Goal: Task Accomplishment & Management: Manage account settings

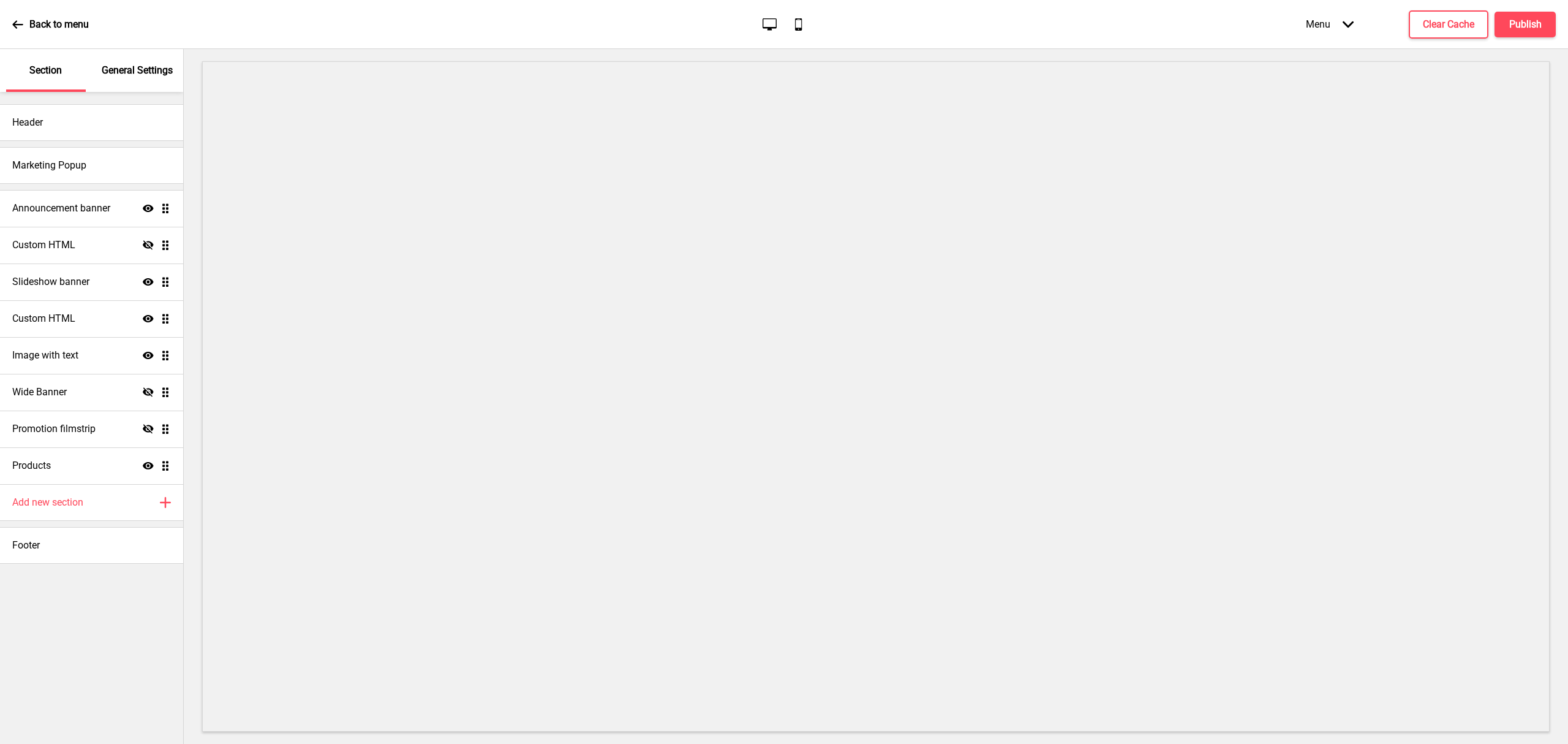
click at [139, 79] on div "General Settings" at bounding box center [138, 70] width 80 height 43
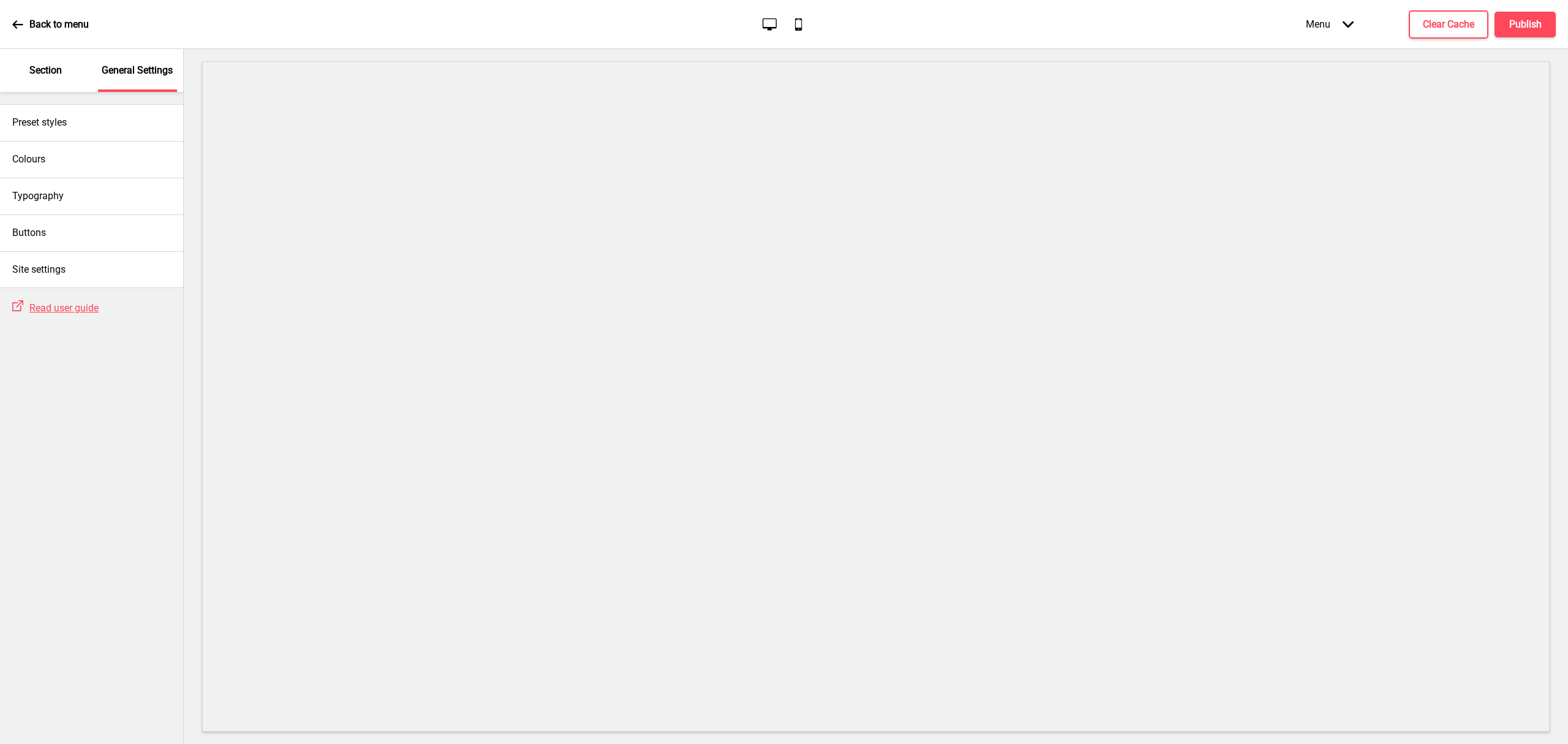
click at [35, 70] on p "Section" at bounding box center [46, 70] width 33 height 14
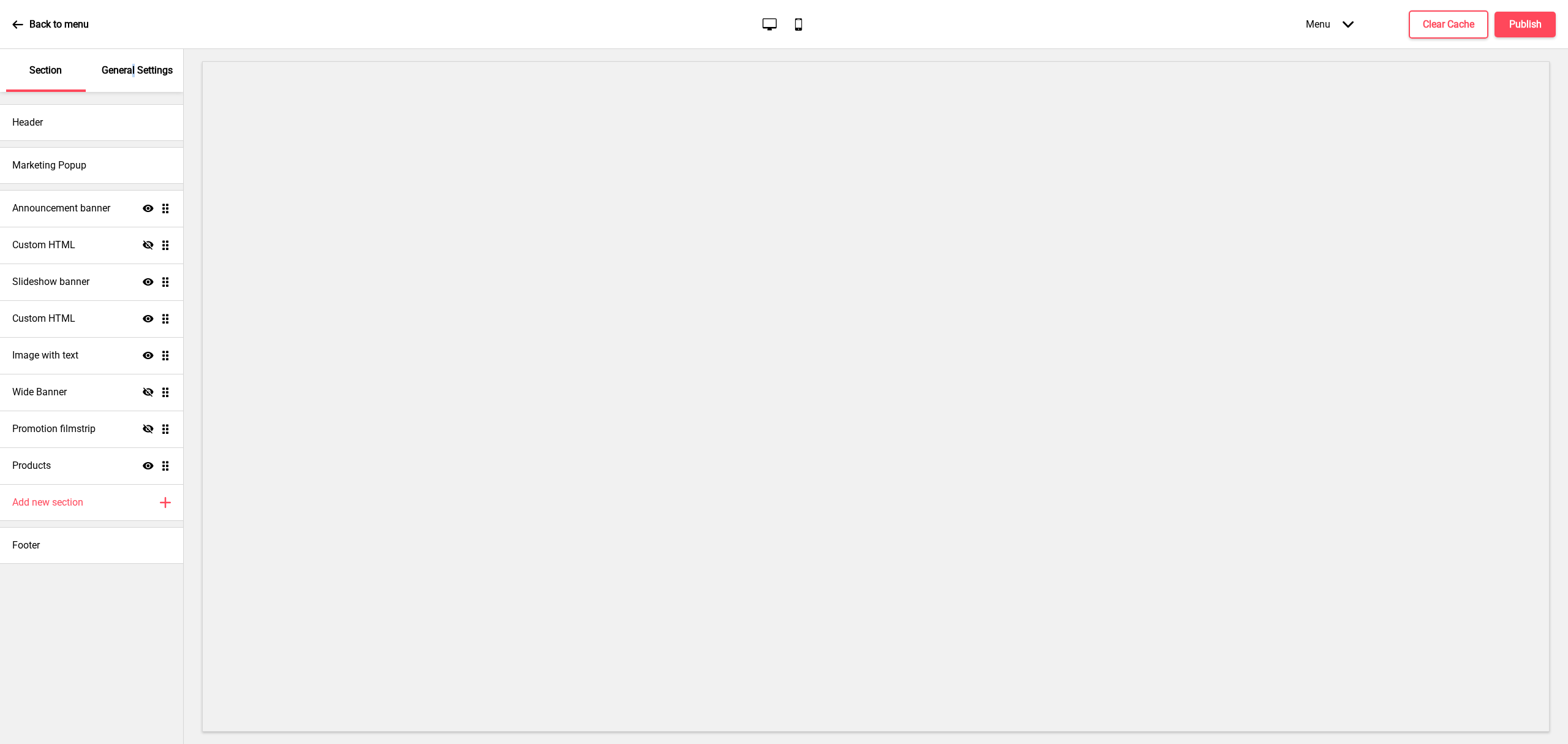
click at [135, 52] on div "General Settings" at bounding box center [138, 70] width 80 height 43
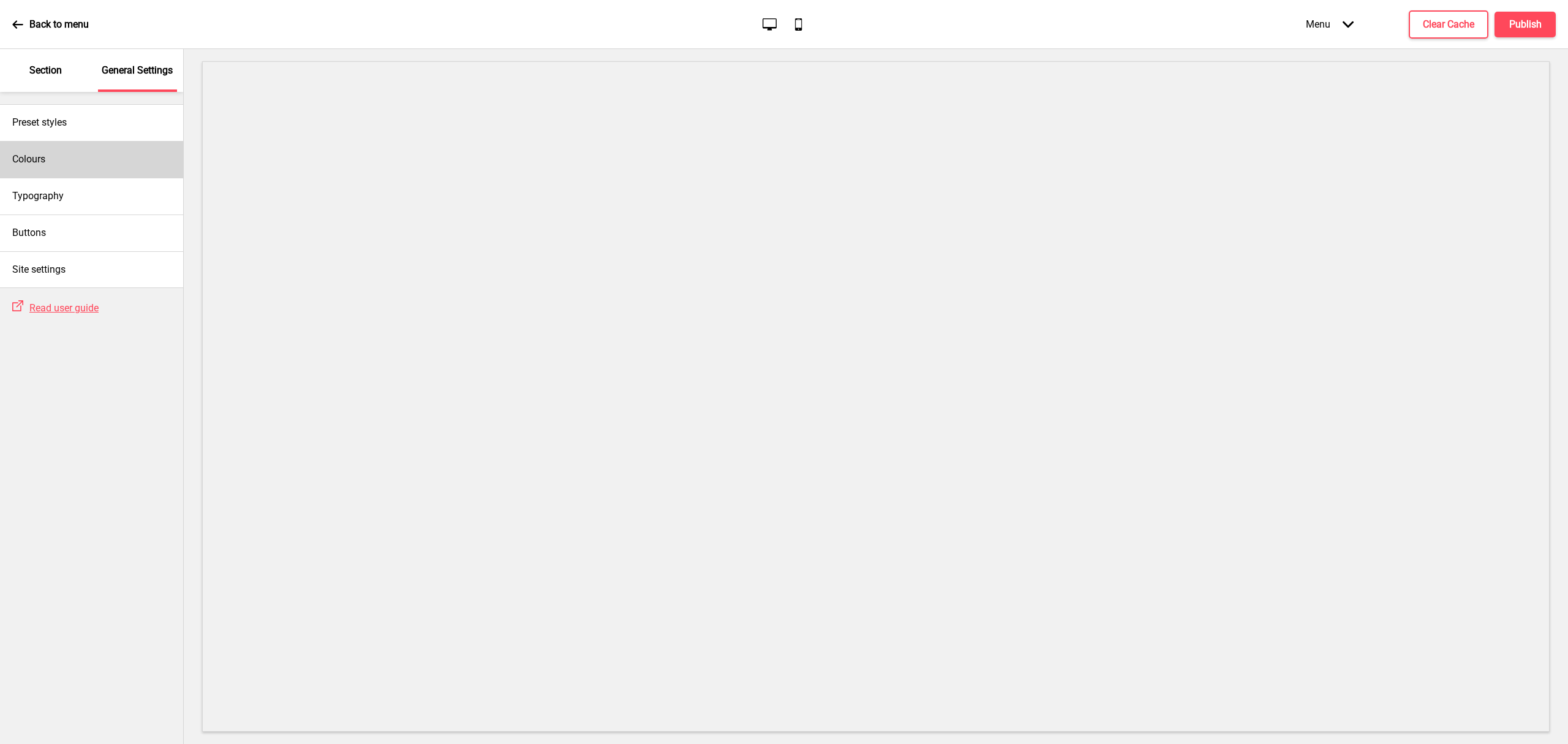
click at [77, 167] on div "Colours" at bounding box center [91, 159] width 183 height 37
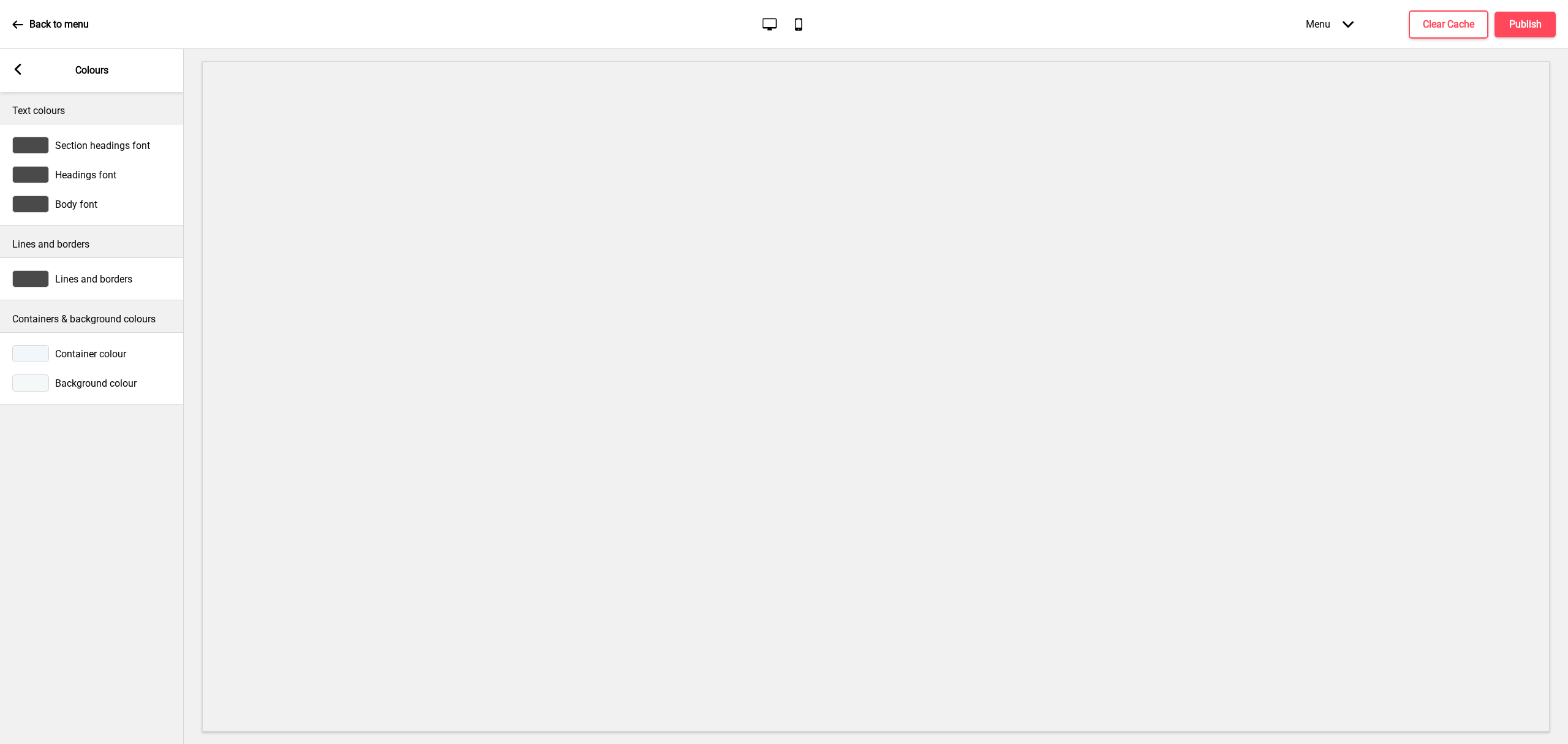
click at [33, 69] on div "Arrow left Colours" at bounding box center [91, 70] width 184 height 43
click at [15, 70] on icon at bounding box center [17, 69] width 7 height 11
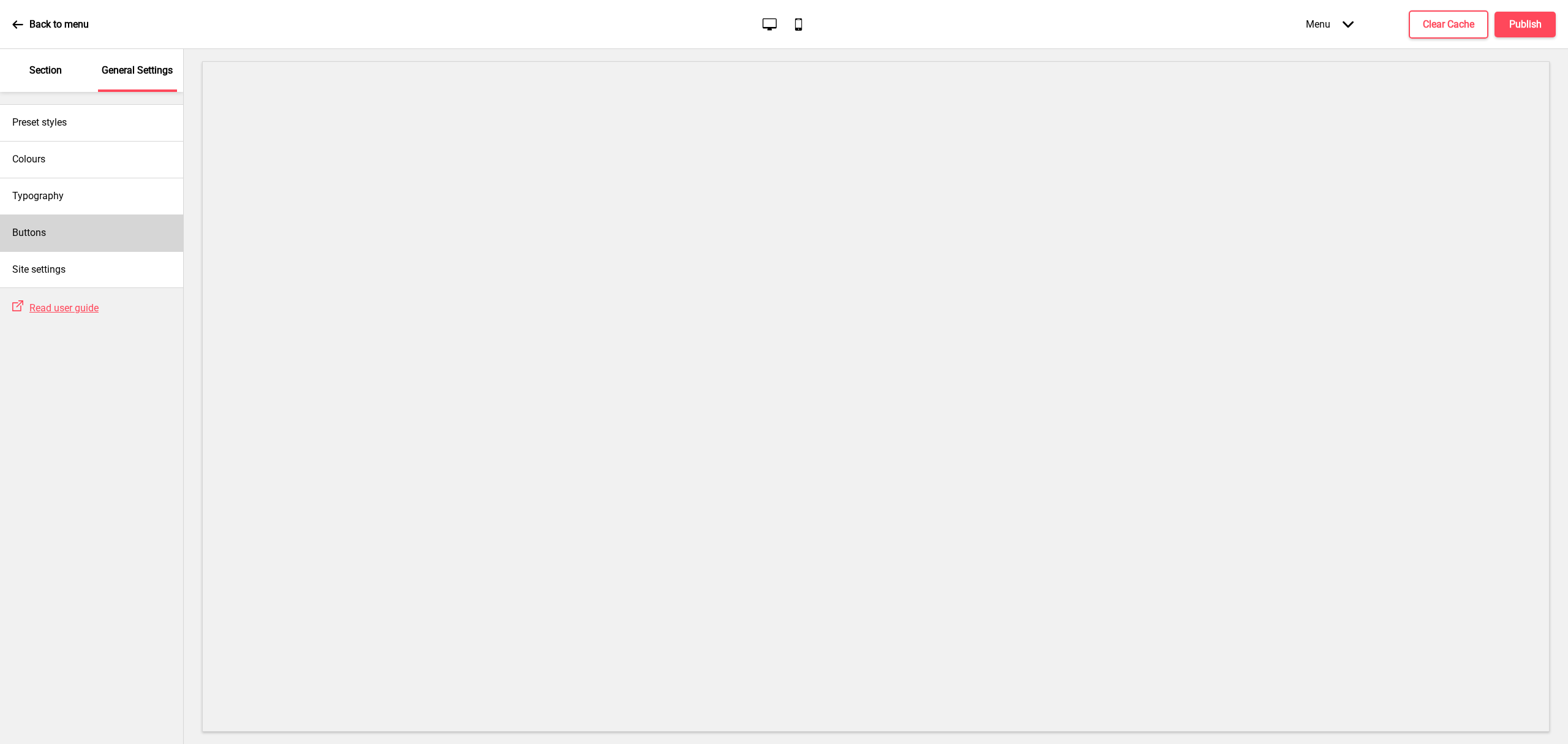
click at [65, 237] on div "Buttons" at bounding box center [91, 232] width 183 height 37
select select "outline"
select select "pill"
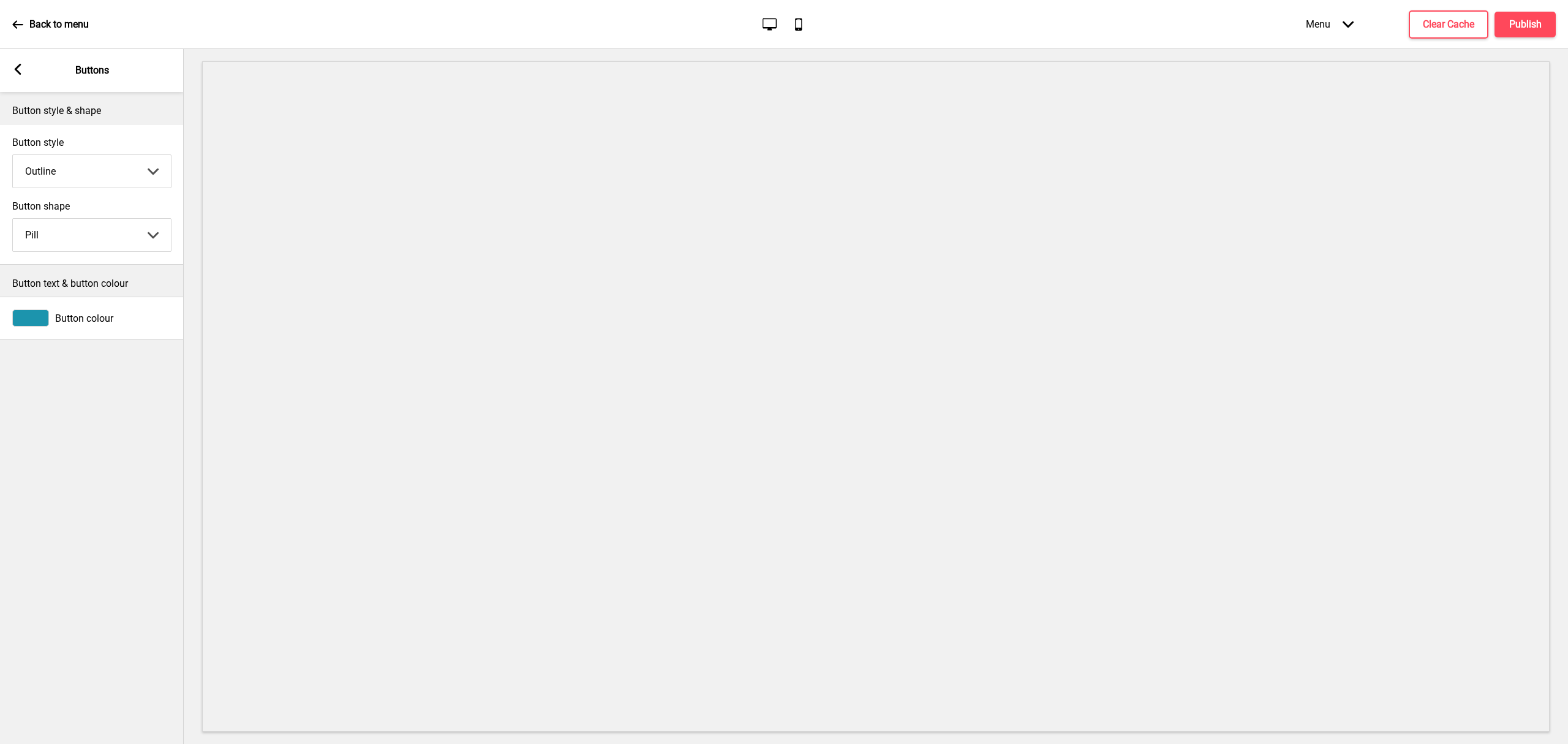
click at [69, 328] on div "Button colour" at bounding box center [91, 318] width 184 height 30
click at [33, 322] on div at bounding box center [30, 318] width 37 height 17
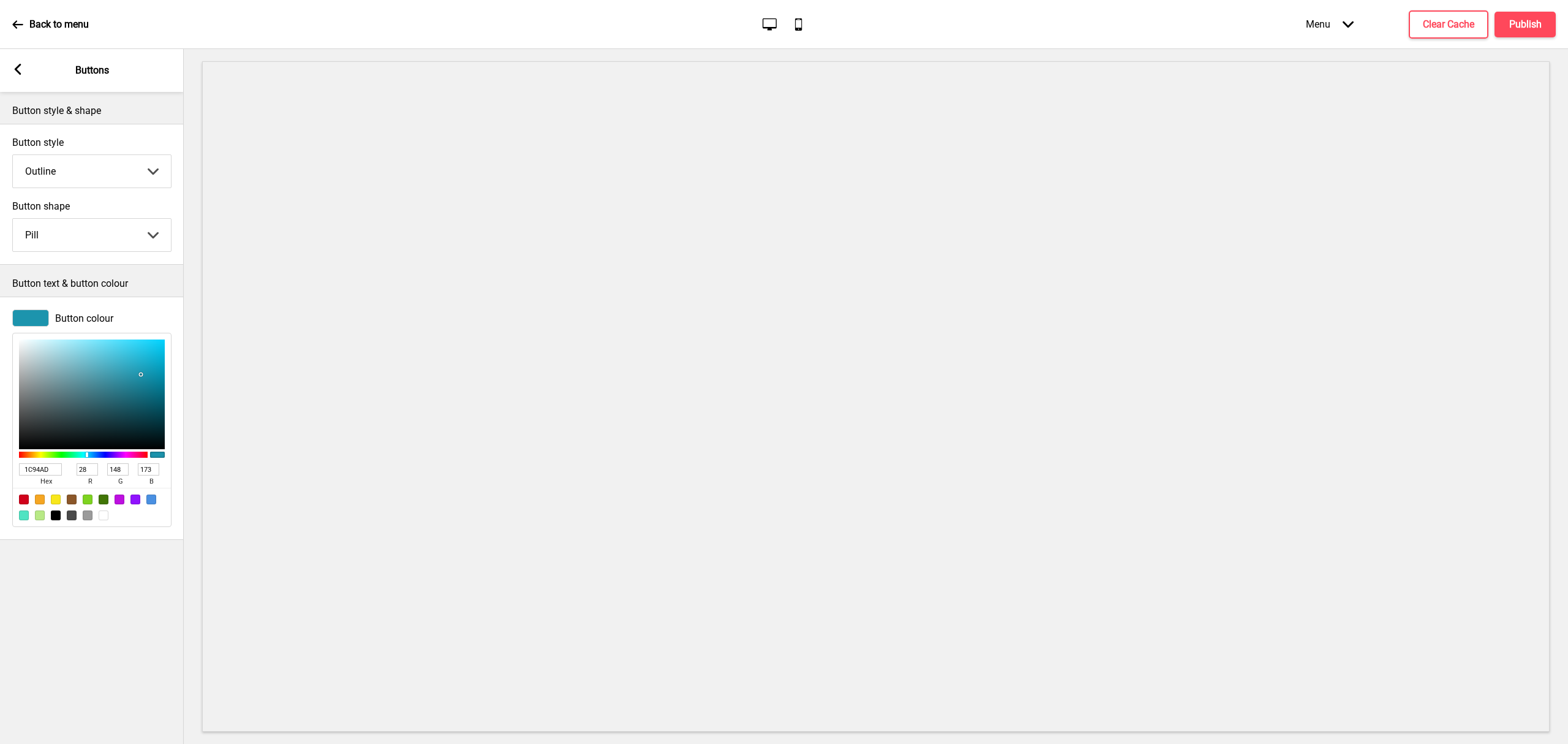
drag, startPoint x: 59, startPoint y: 469, endPoint x: 14, endPoint y: 442, distance: 52.5
click at [0, 466] on html "Back to menu Desktop Mobile Menu Arrow down Product Page Store Information Chec…" at bounding box center [784, 372] width 1568 height 744
click at [30, 25] on p "Back to menu" at bounding box center [59, 24] width 59 height 14
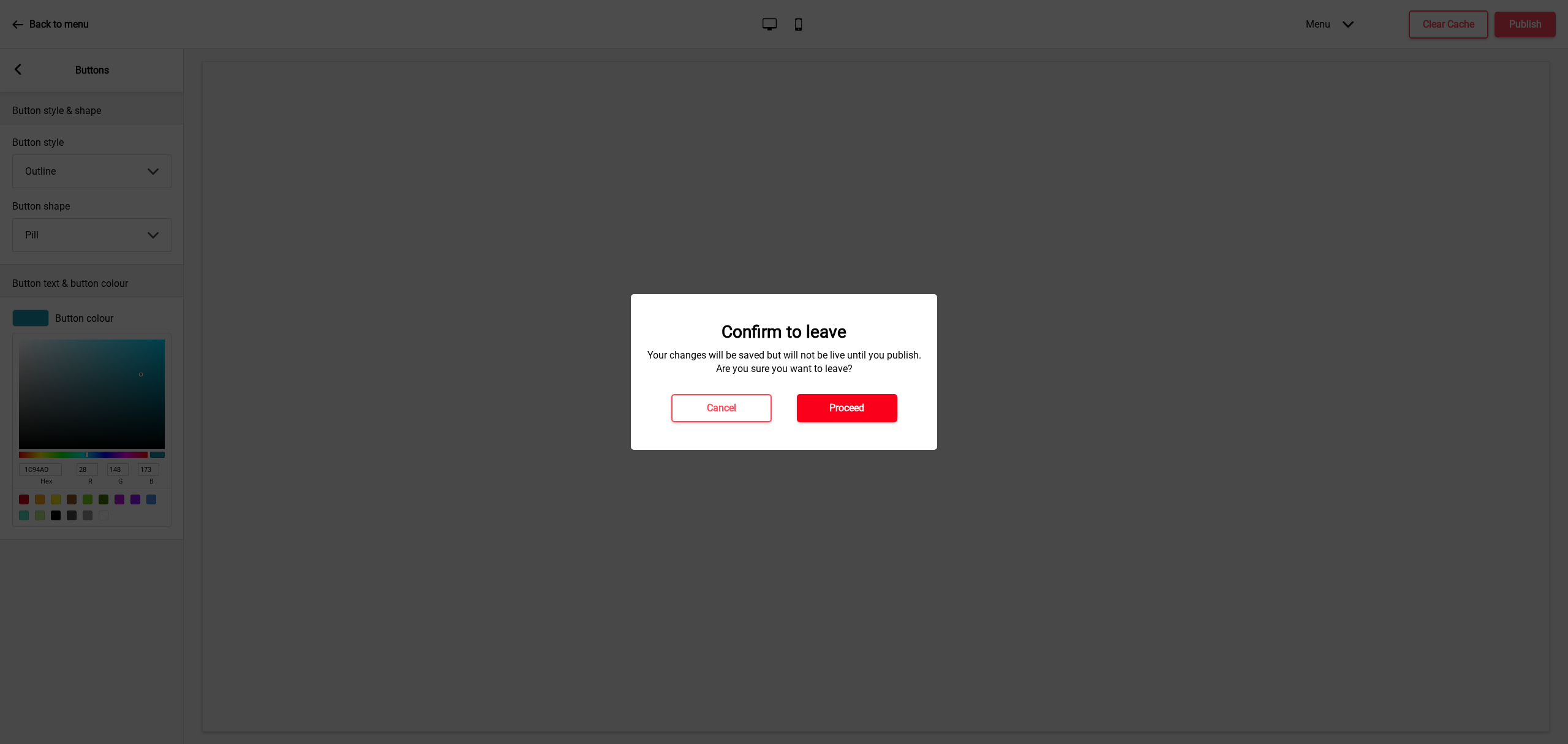
click at [866, 413] on button "Proceed" at bounding box center [847, 408] width 100 height 28
